Goal: Navigation & Orientation: Go to known website

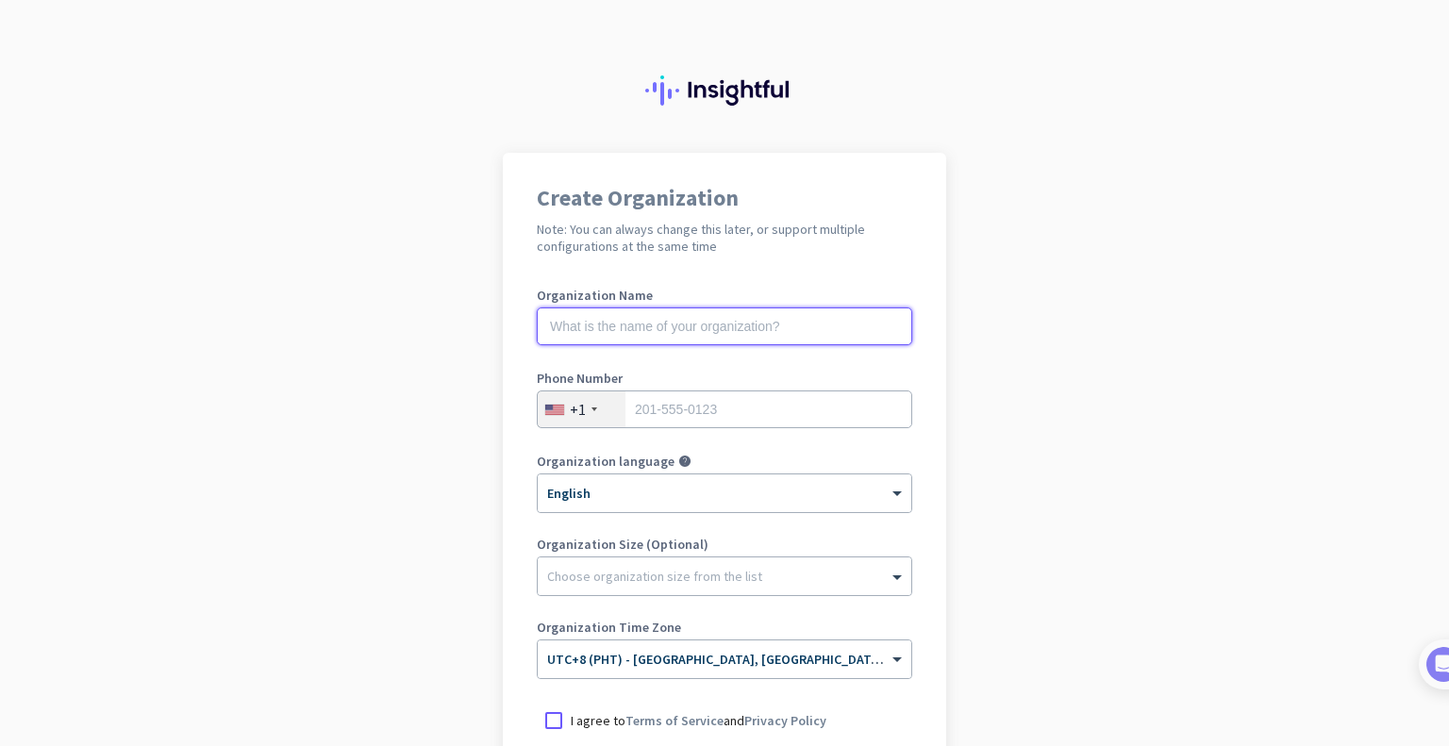
click at [705, 328] on input "text" at bounding box center [724, 327] width 375 height 38
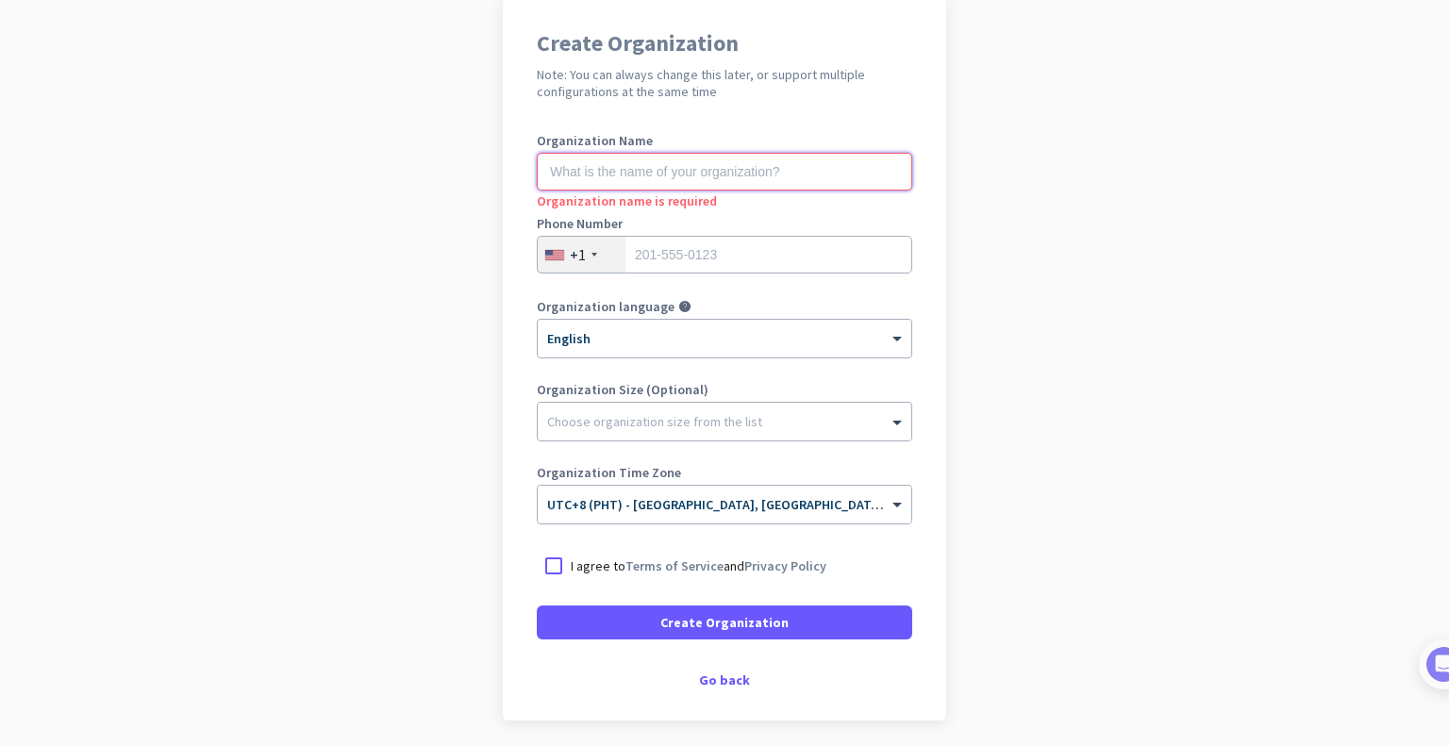
scroll to position [223, 0]
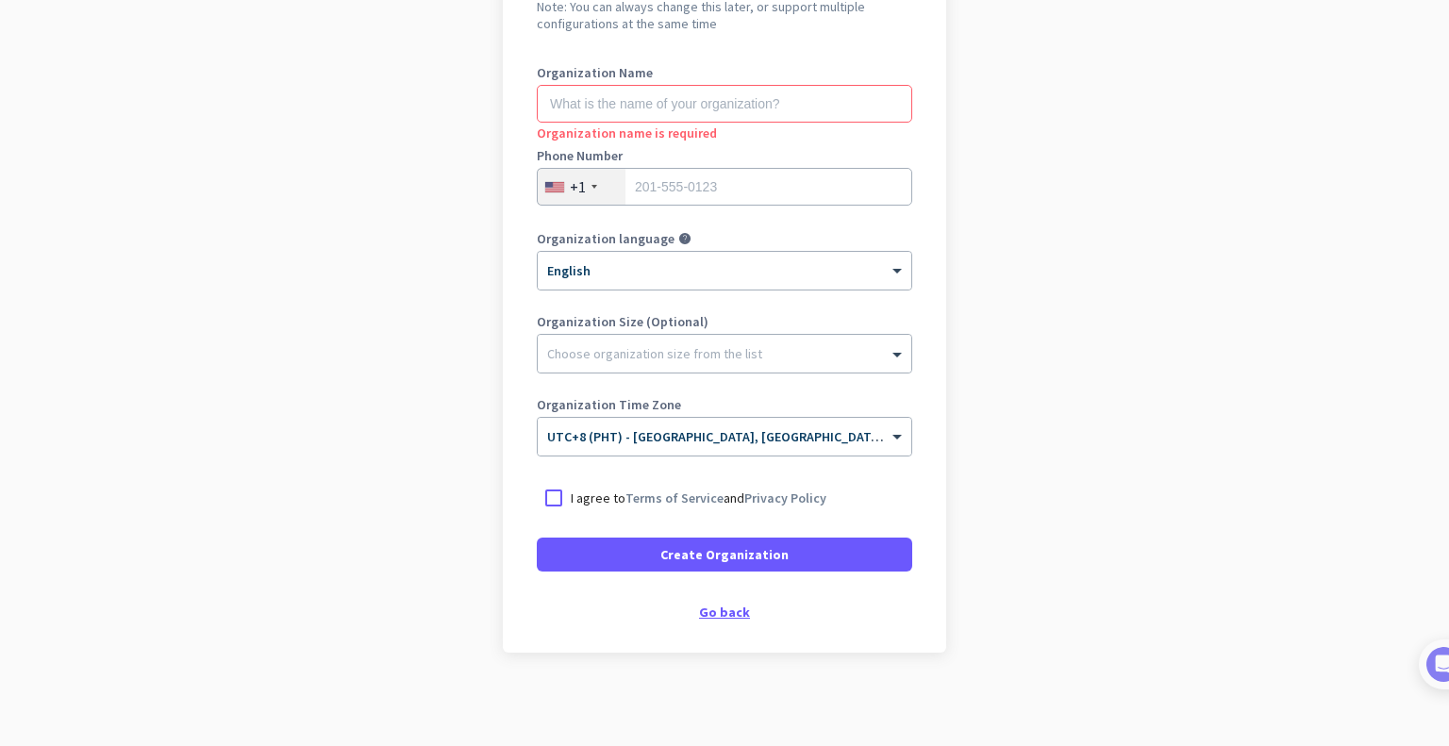
click at [708, 618] on div "Go back" at bounding box center [724, 612] width 375 height 13
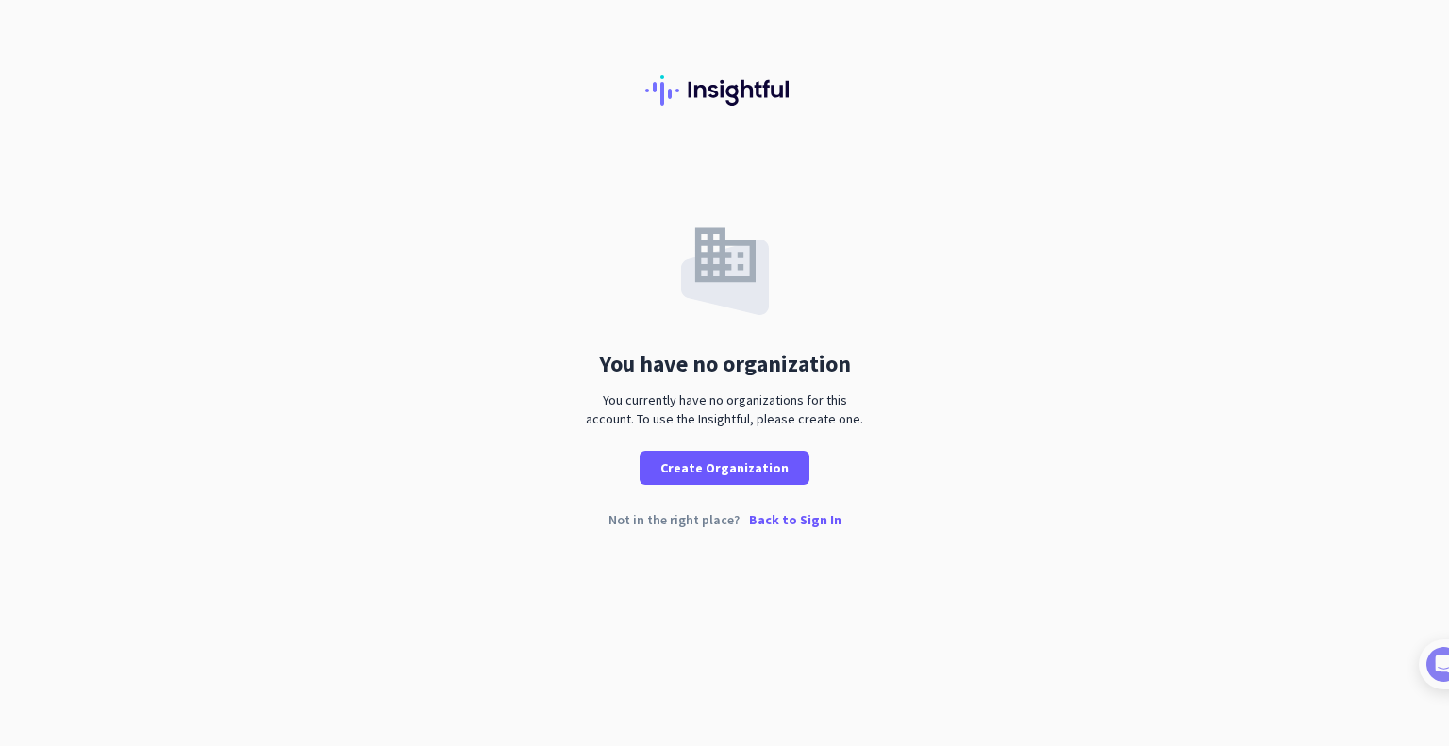
click at [816, 520] on p "Back to Sign In" at bounding box center [795, 519] width 92 height 13
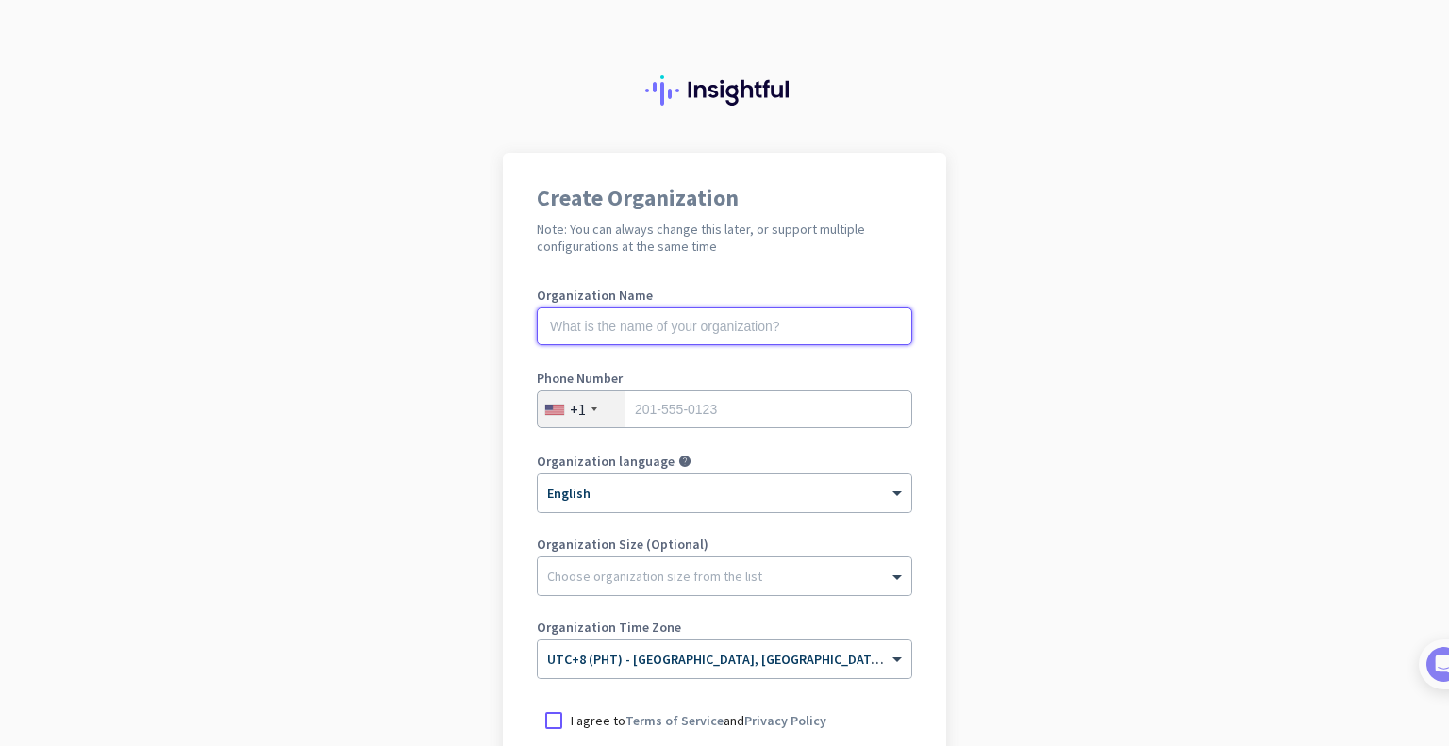
click at [632, 332] on input "text" at bounding box center [724, 327] width 375 height 38
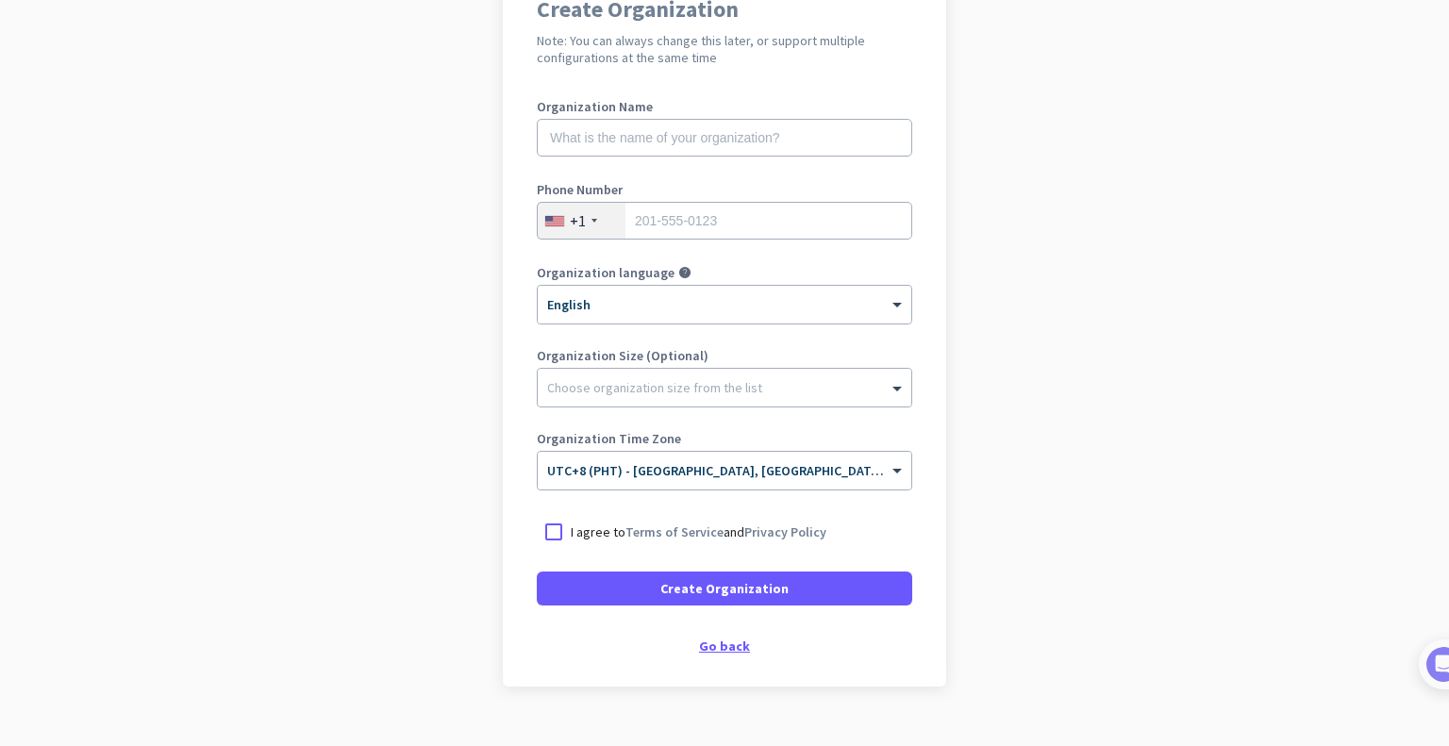
click at [723, 648] on div "Go back" at bounding box center [724, 646] width 375 height 13
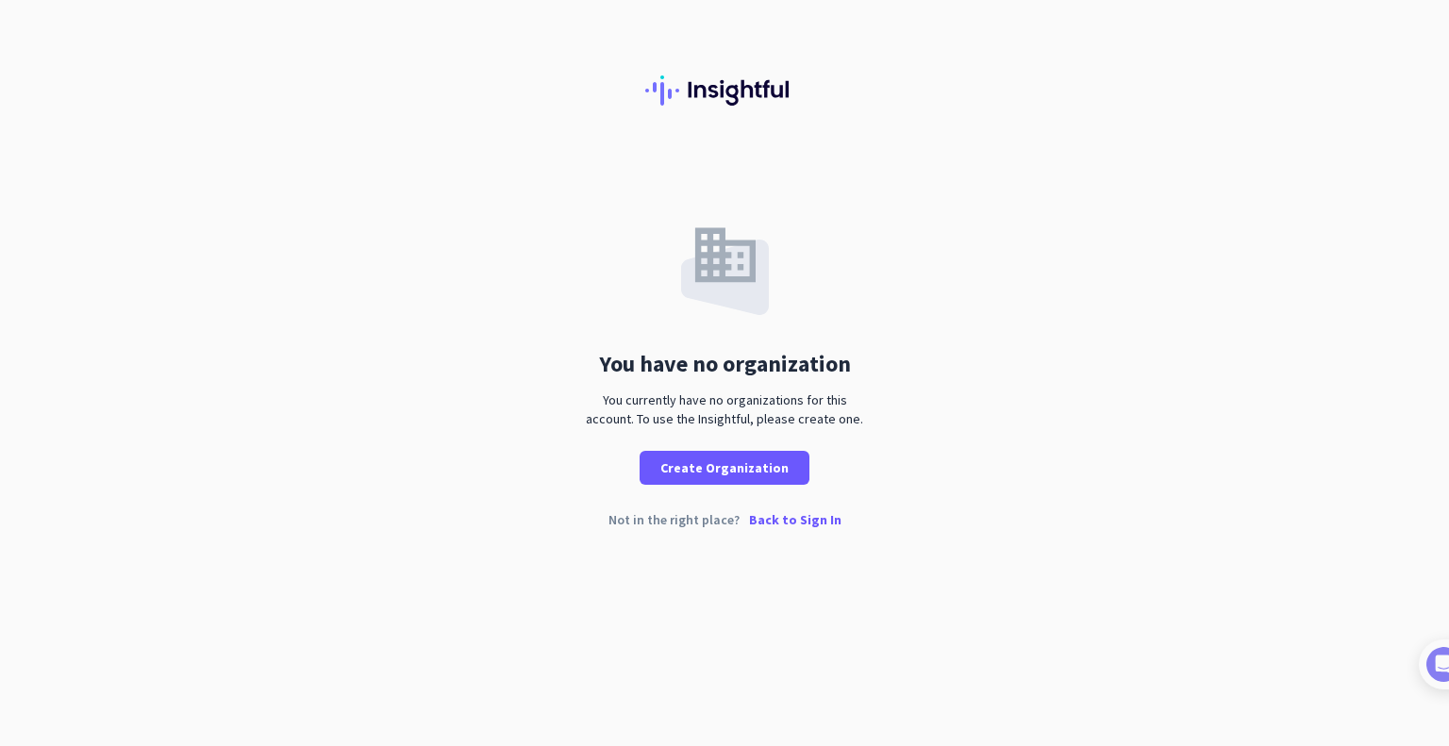
click at [807, 526] on p "Back to Sign In" at bounding box center [795, 519] width 92 height 13
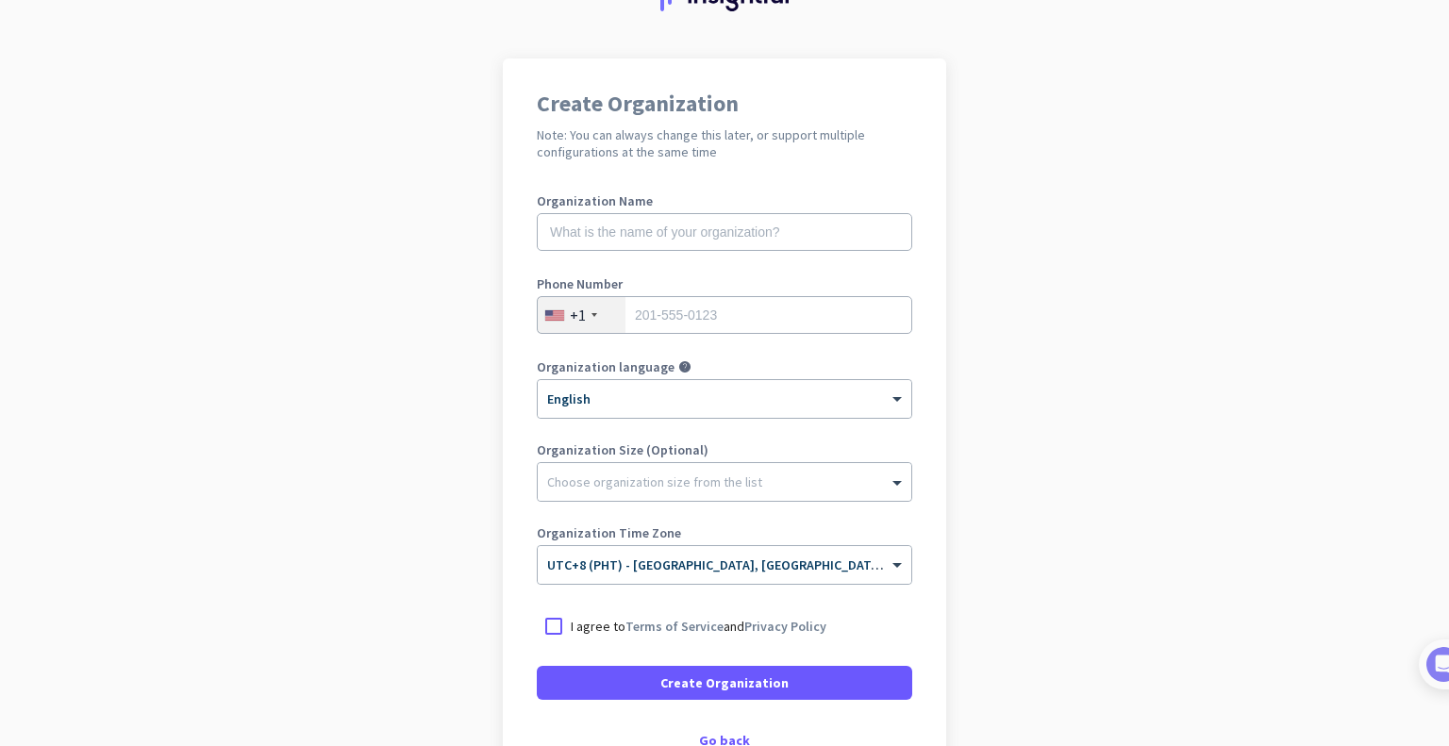
scroll to position [189, 0]
